Goal: Task Accomplishment & Management: Use online tool/utility

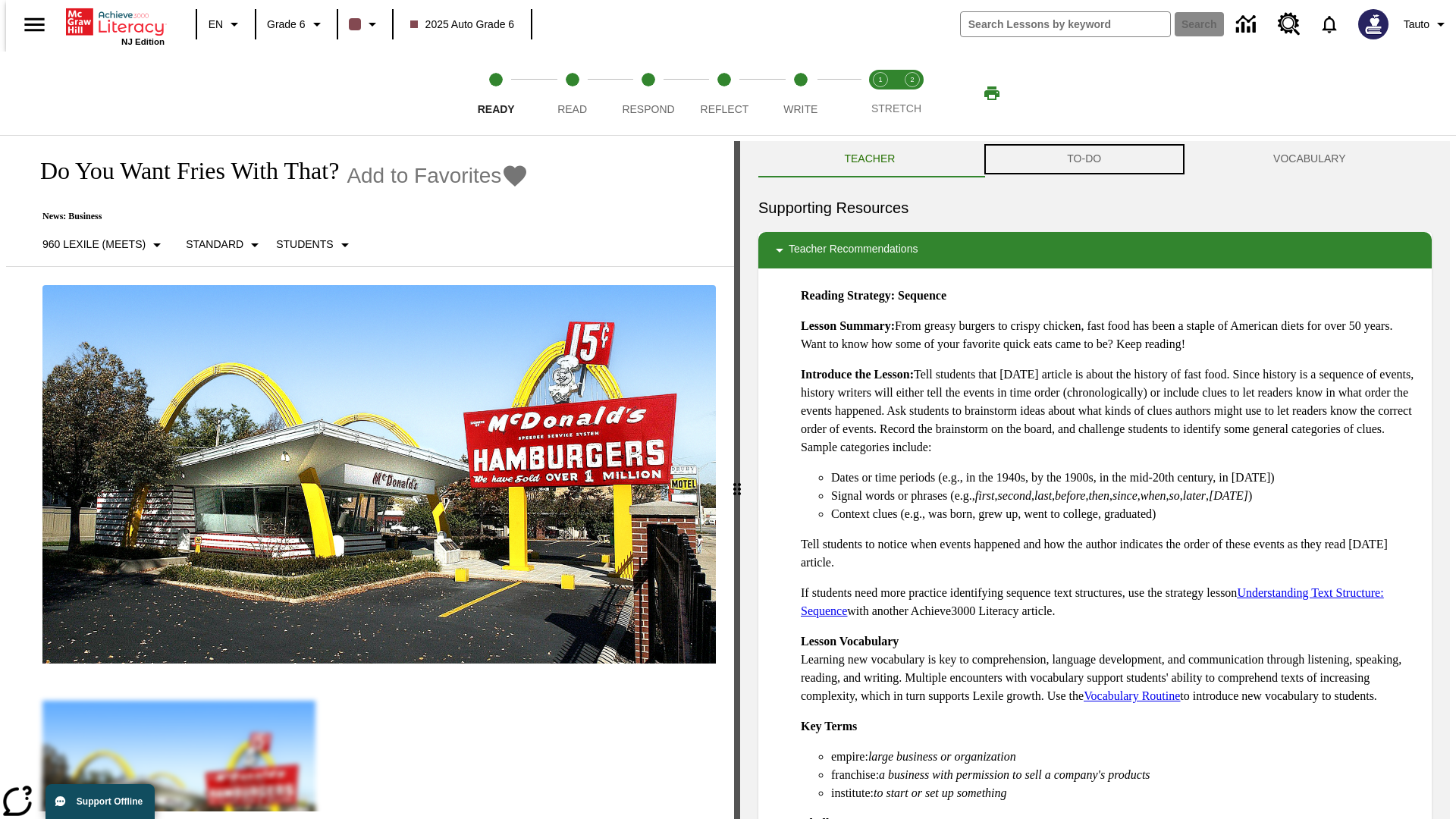
click at [1084, 159] on button "TO-DO" at bounding box center [1084, 159] width 207 height 37
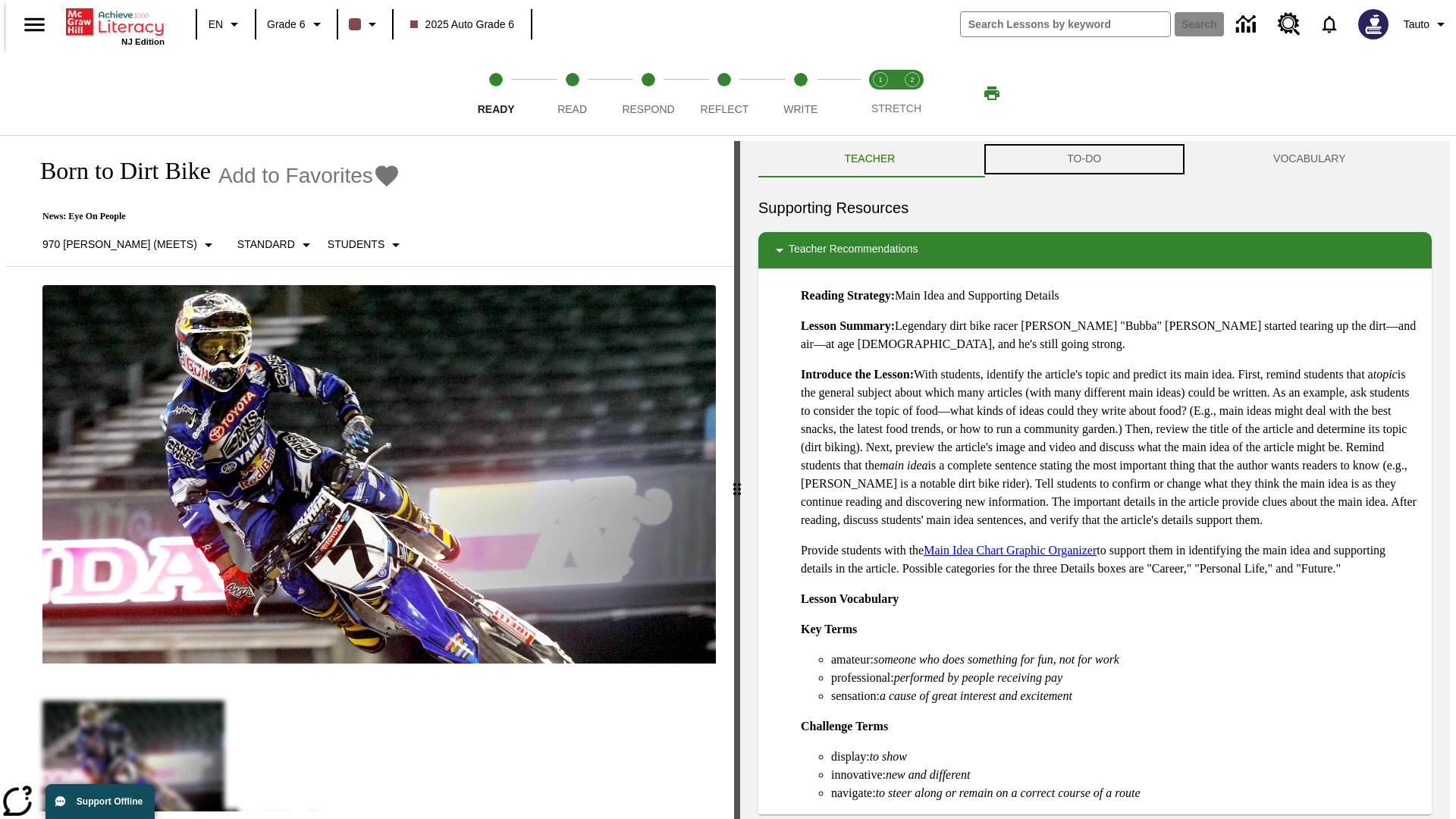
click at [1084, 159] on button "TO-DO" at bounding box center [1084, 159] width 207 height 37
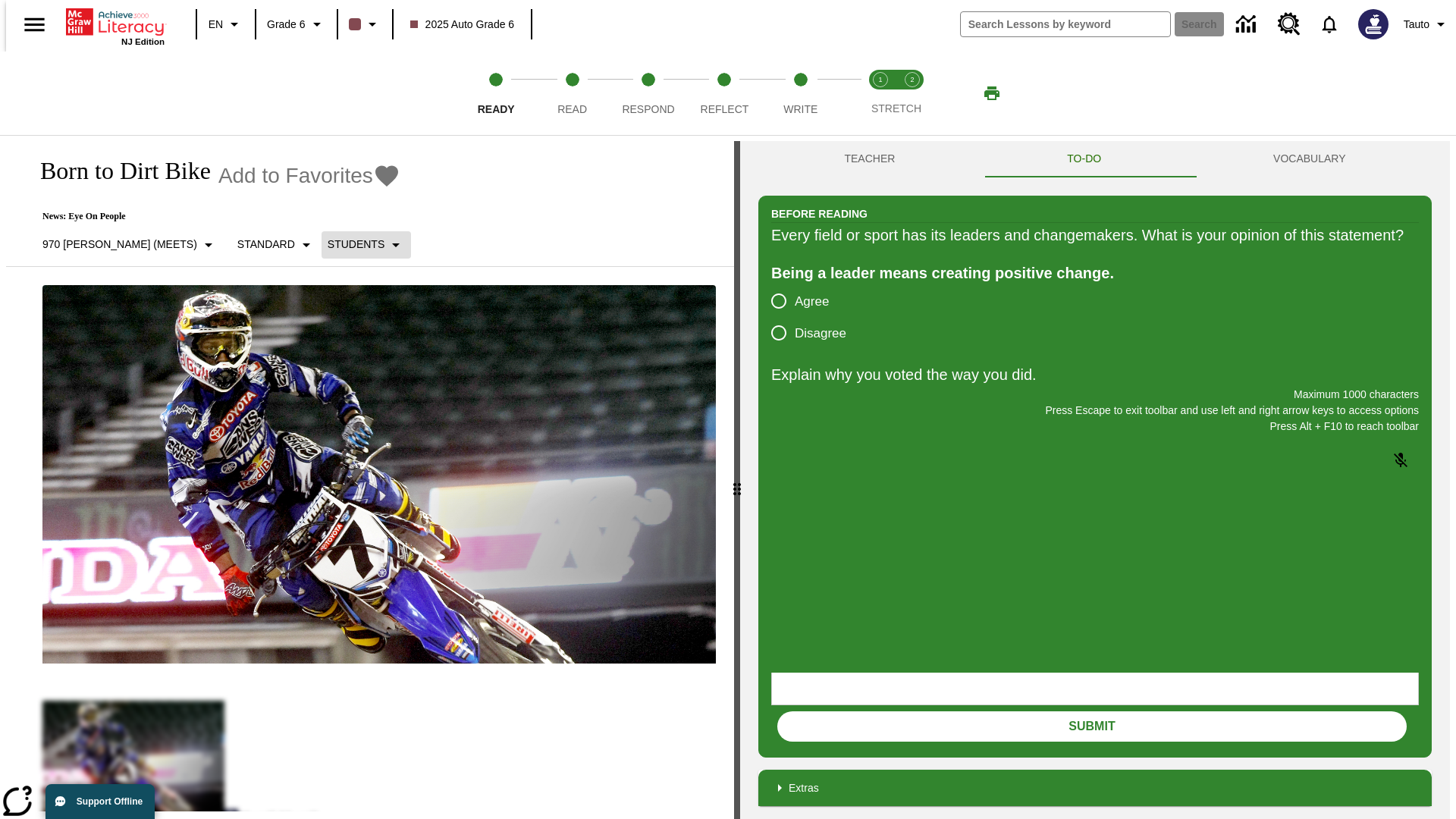
click at [328, 244] on p "Students" at bounding box center [356, 244] width 57 height 16
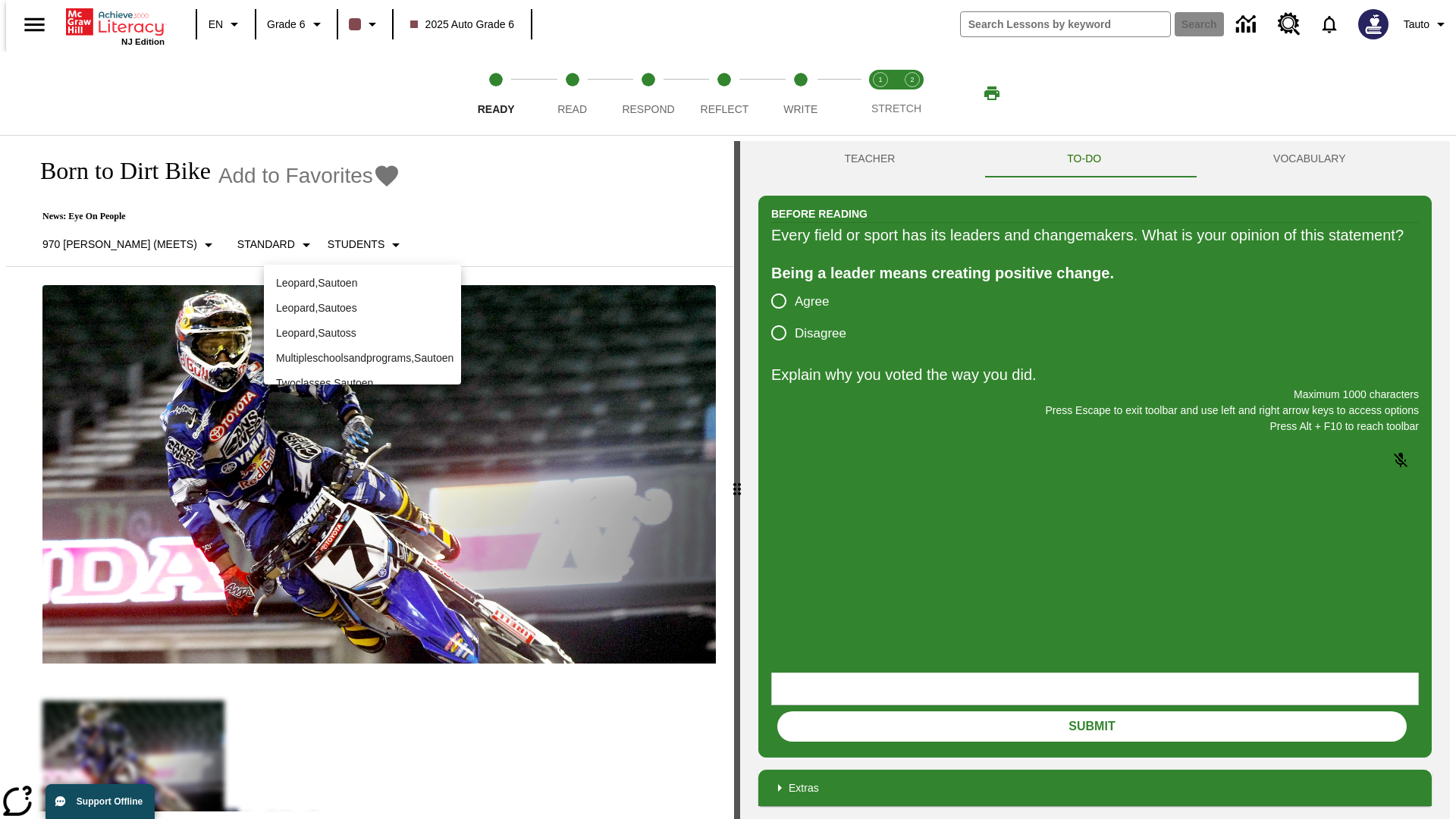
click at [362, 283] on p "Leopard , Sautoen" at bounding box center [362, 283] width 173 height 16
